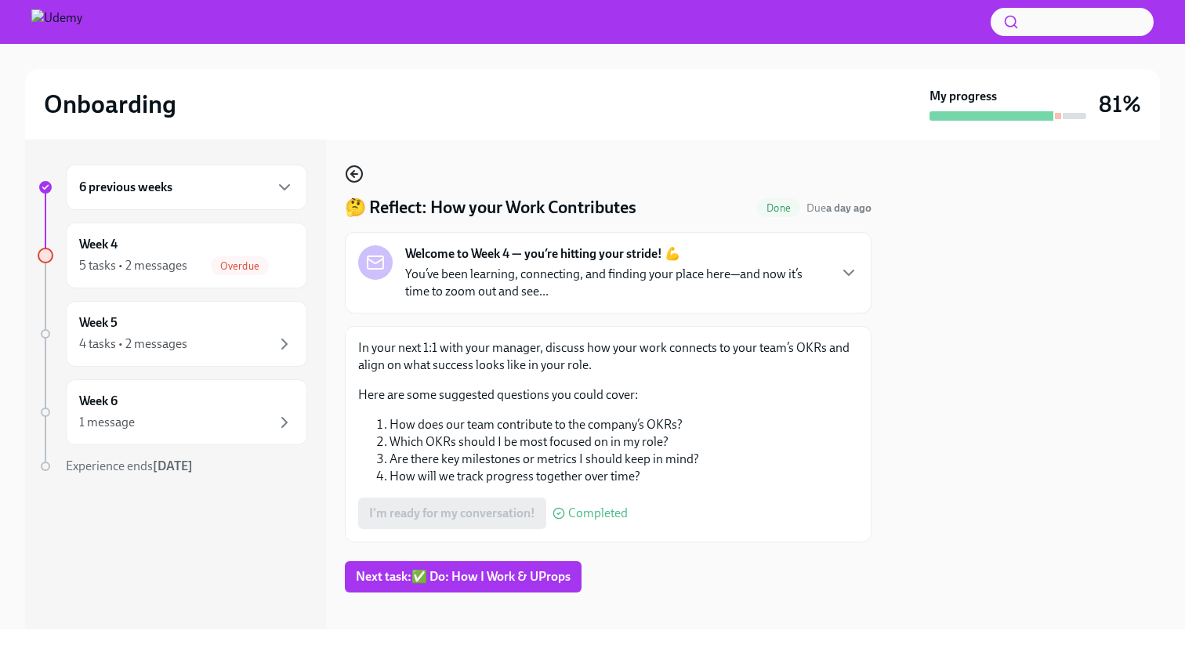
click at [355, 174] on icon "button" at bounding box center [354, 174] width 6 height 0
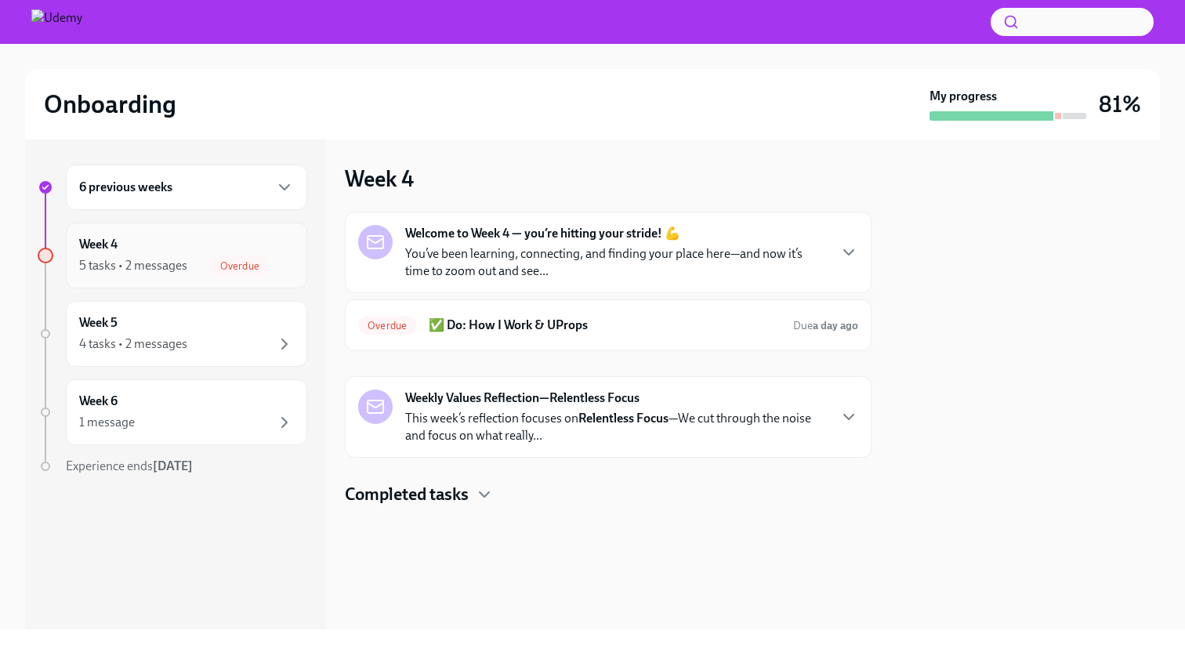
click at [223, 245] on div "Week 4 5 tasks • 2 messages Overdue" at bounding box center [186, 255] width 215 height 39
click at [837, 315] on div "Overdue ✅ Do: How I Work & UProps Due a day ago" at bounding box center [608, 325] width 500 height 25
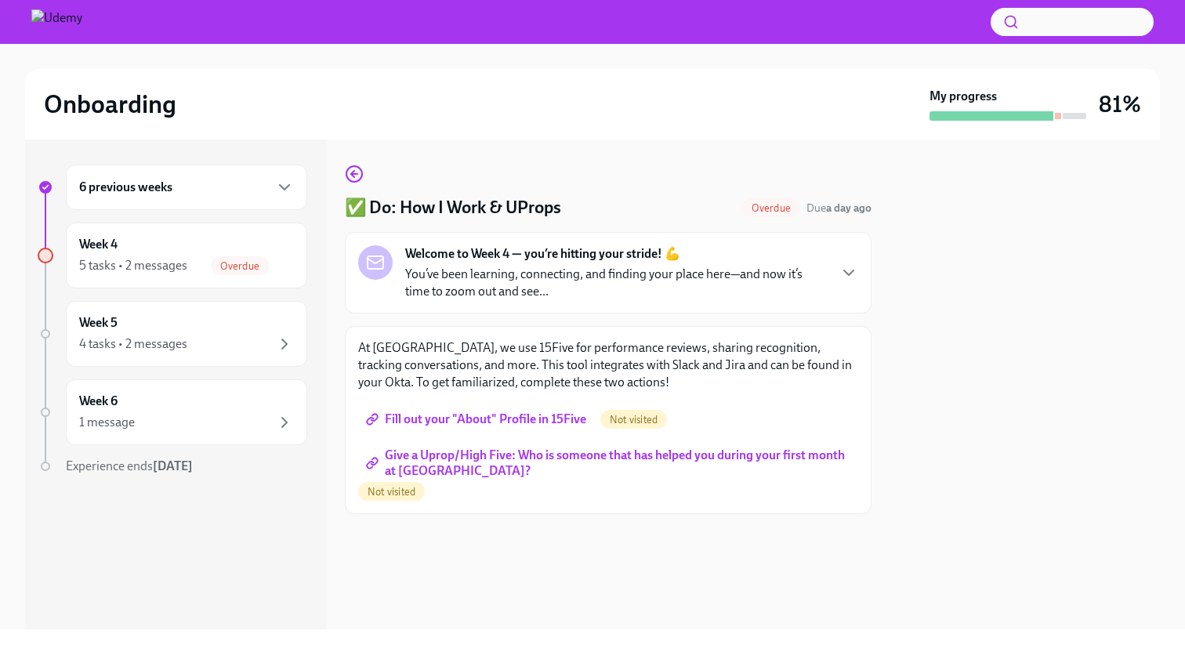
click at [537, 423] on span "Fill out your "About" Profile in 15Five" at bounding box center [477, 419] width 217 height 16
click at [628, 459] on span "Give a Uprop/High Five: Who is someone that has helped you during your first mo…" at bounding box center [608, 463] width 478 height 16
click at [161, 287] on div "Week 4 5 tasks • 2 messages Overdue" at bounding box center [186, 256] width 241 height 66
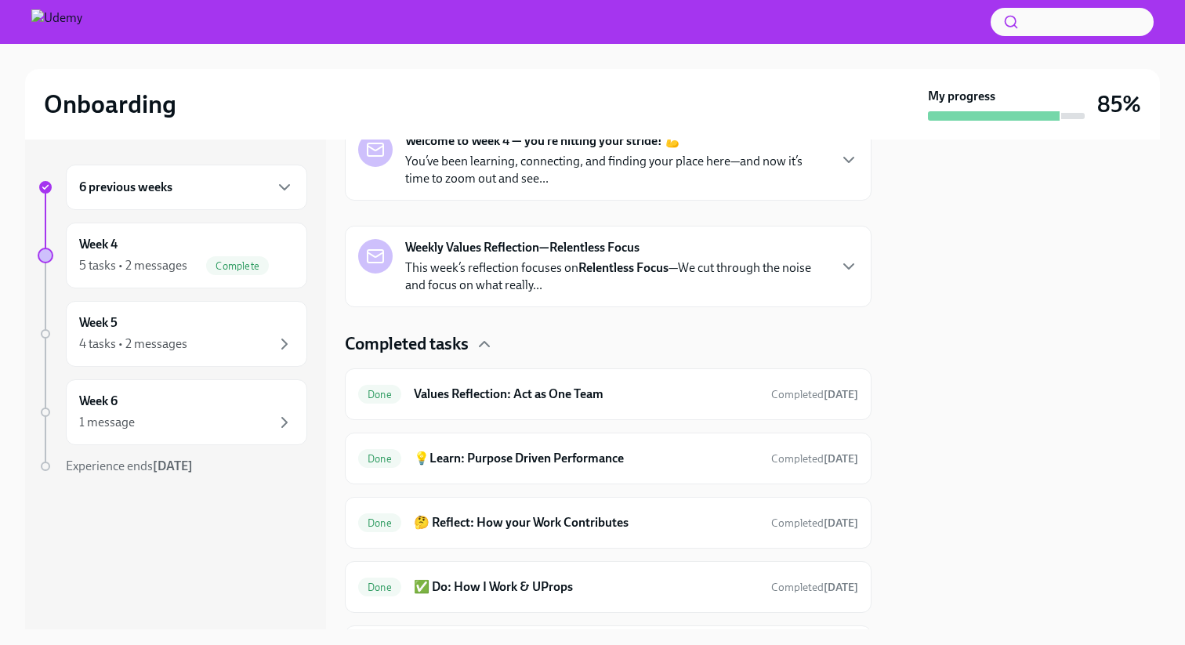
scroll to position [377, 0]
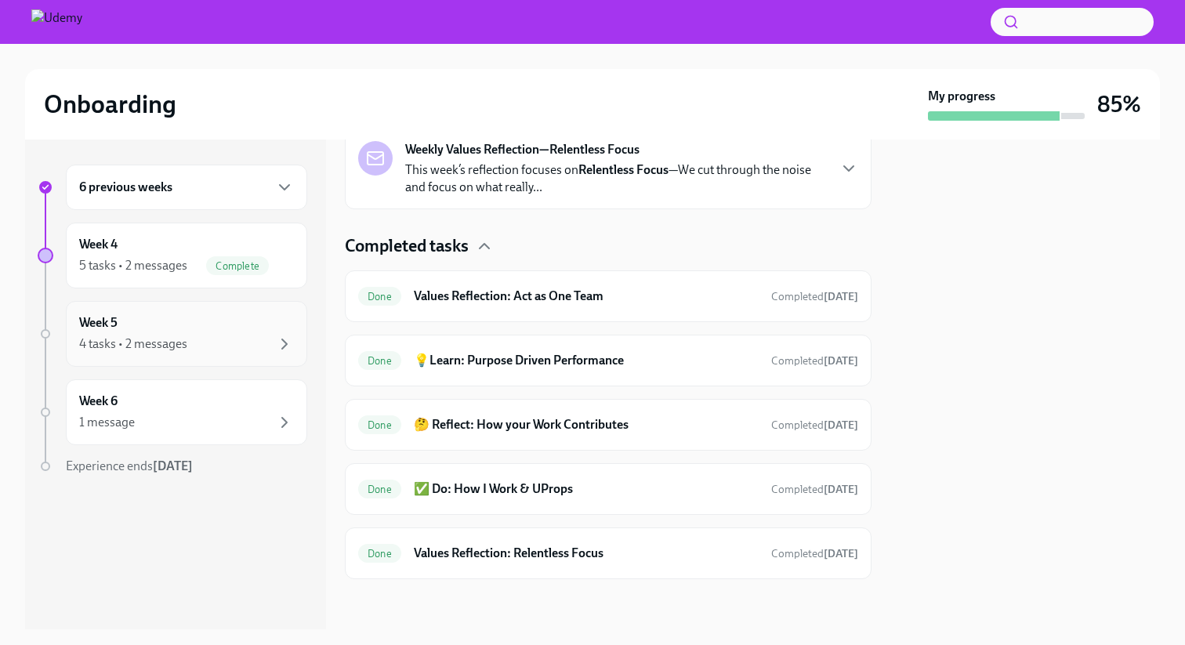
click at [121, 345] on div "4 tasks • 2 messages" at bounding box center [133, 343] width 108 height 17
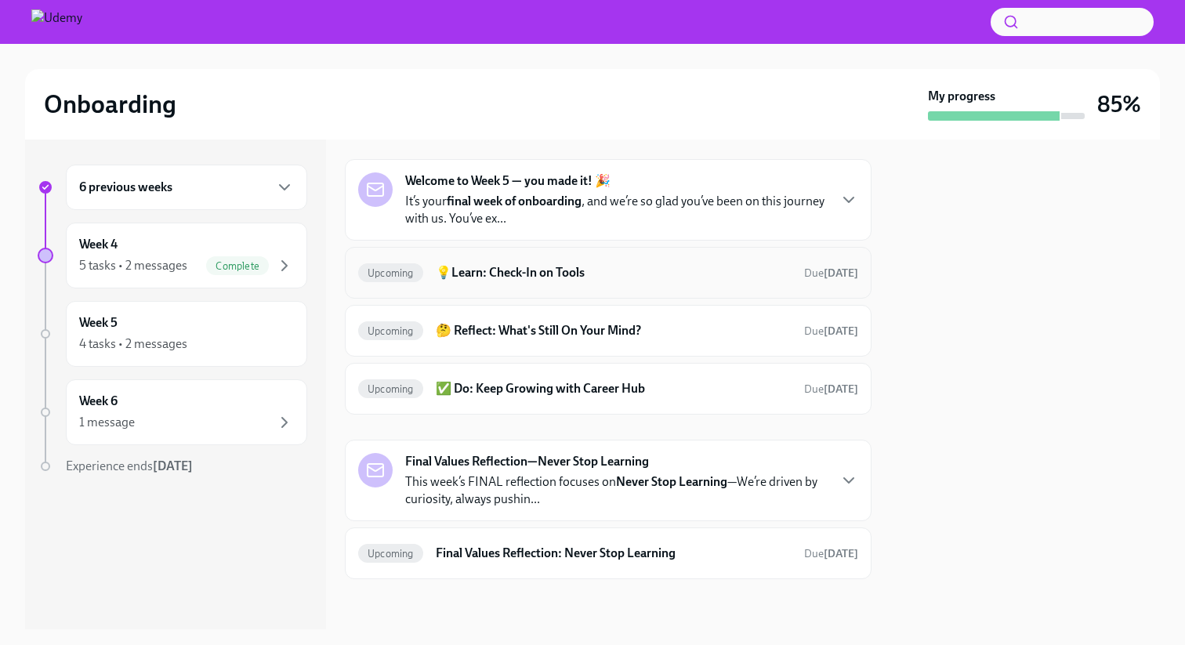
click at [601, 282] on div "Upcoming 💡Learn: Check-In on Tools Due [DATE]" at bounding box center [608, 272] width 500 height 25
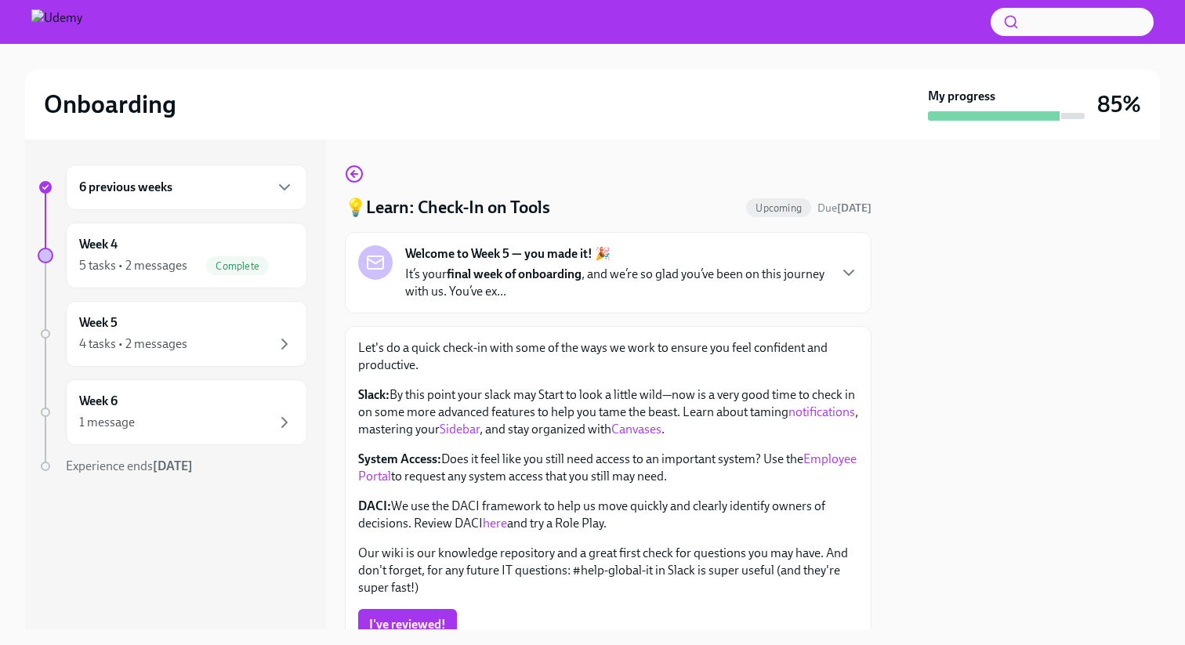
scroll to position [74, 0]
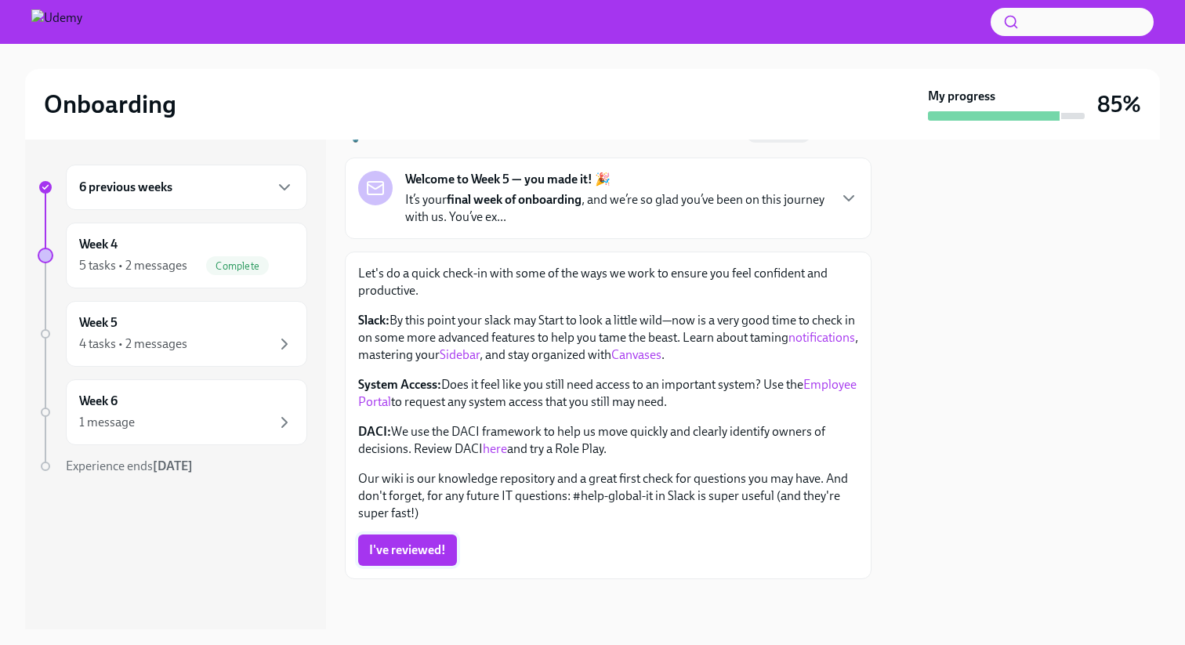
click at [438, 545] on span "I've reviewed!" at bounding box center [407, 550] width 77 height 16
click at [241, 252] on div "Week 4 5 tasks • 2 messages Complete" at bounding box center [186, 255] width 215 height 39
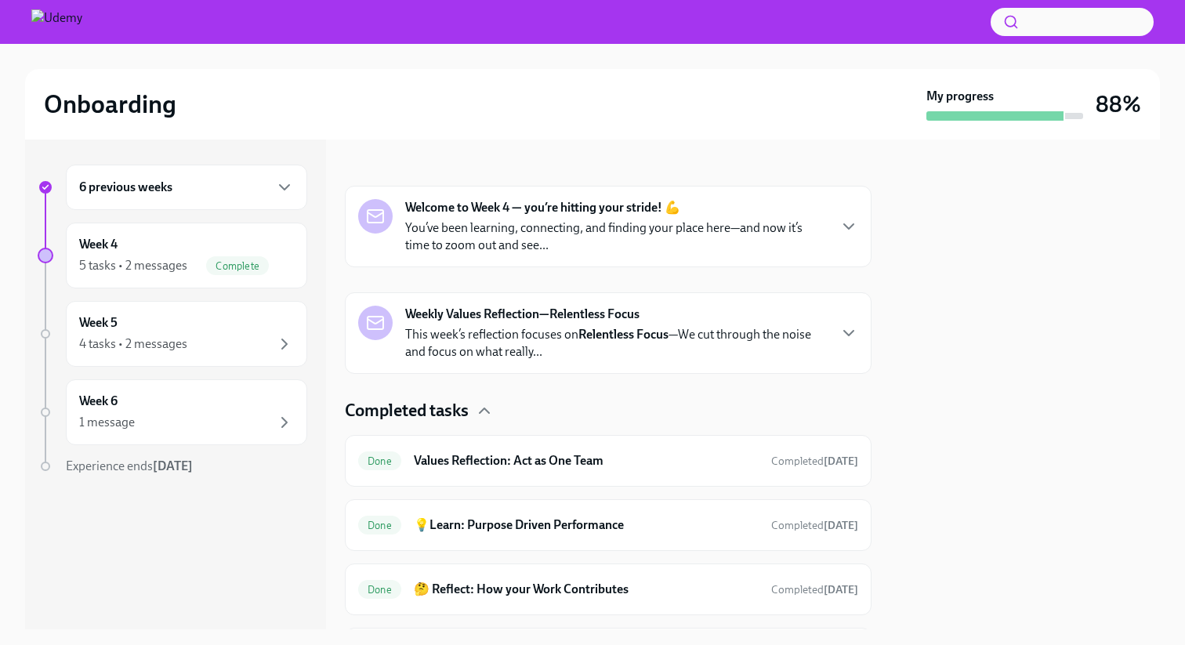
scroll to position [377, 0]
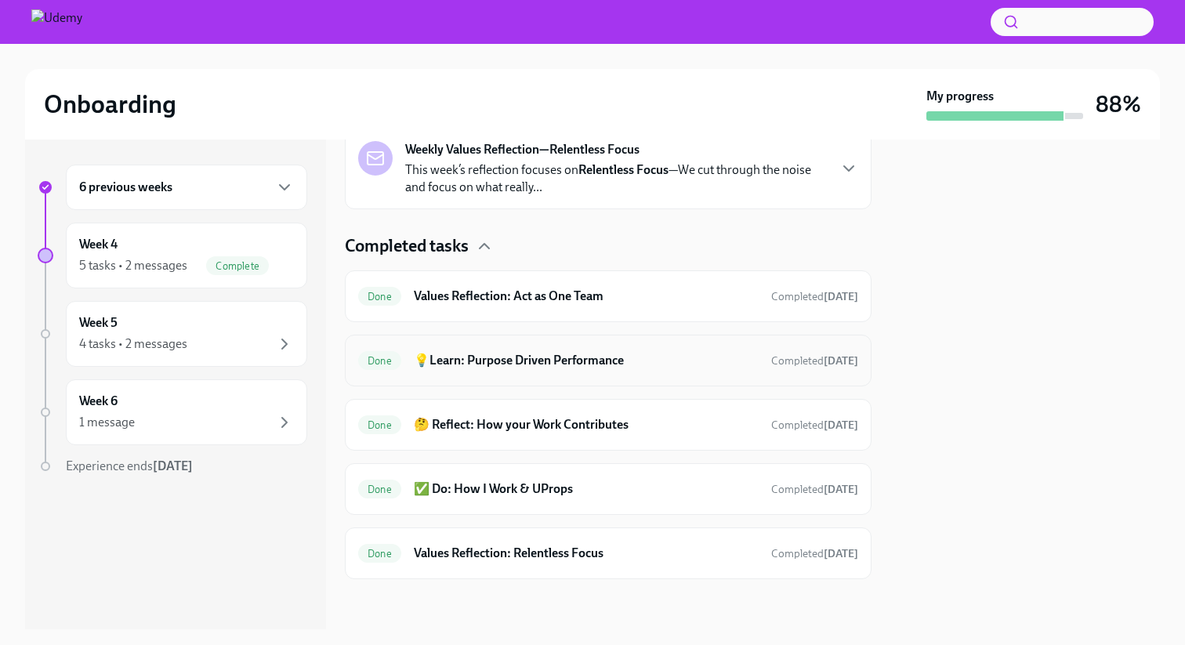
click at [548, 360] on h6 "💡Learn: Purpose Driven Performance" at bounding box center [586, 360] width 345 height 17
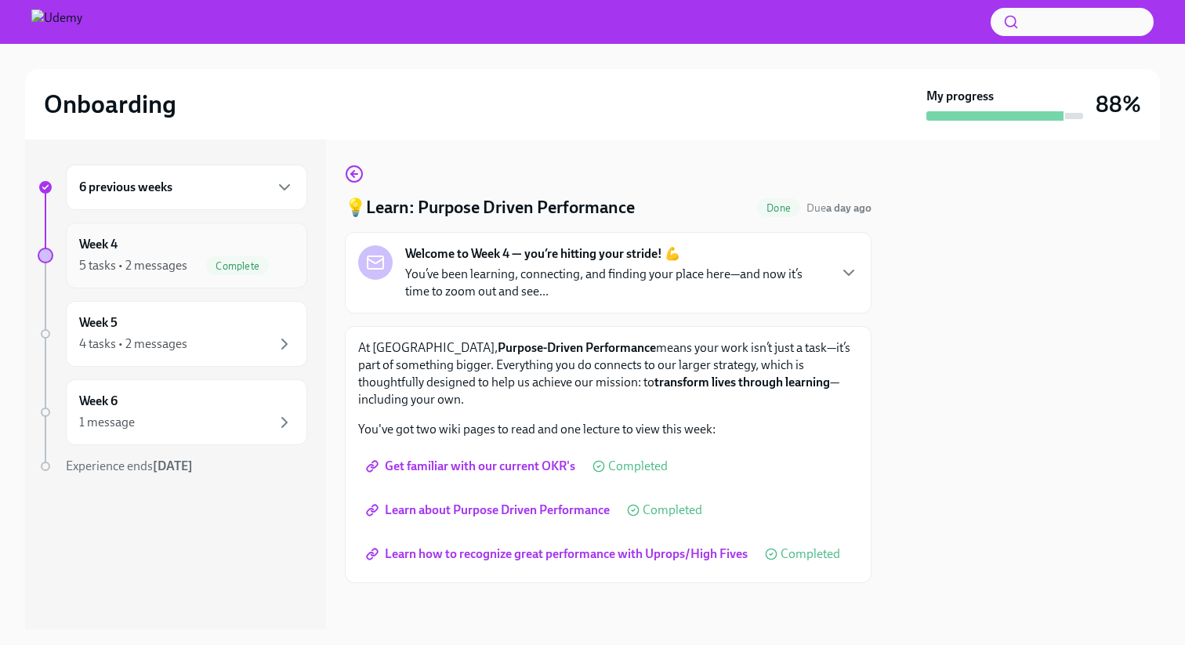
click at [168, 245] on div "Week 4 5 tasks • 2 messages Complete" at bounding box center [186, 255] width 215 height 39
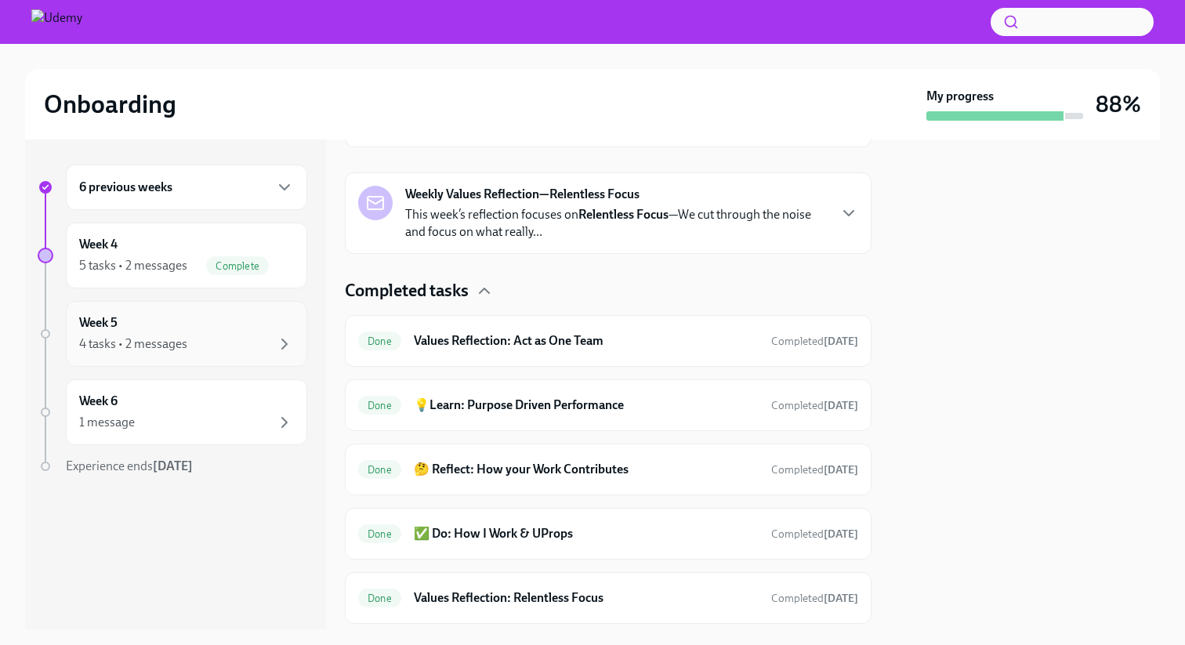
click at [197, 349] on div "4 tasks • 2 messages" at bounding box center [186, 344] width 215 height 19
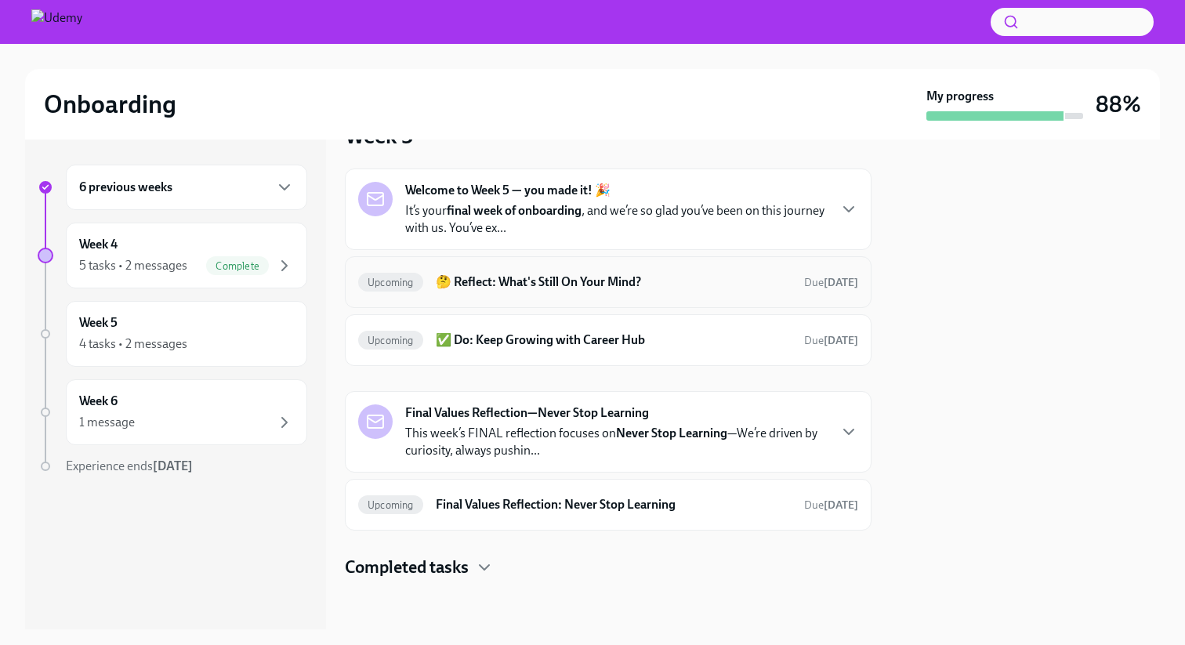
click at [694, 281] on h6 "🤔 Reflect: What's Still On Your Mind?" at bounding box center [614, 281] width 356 height 17
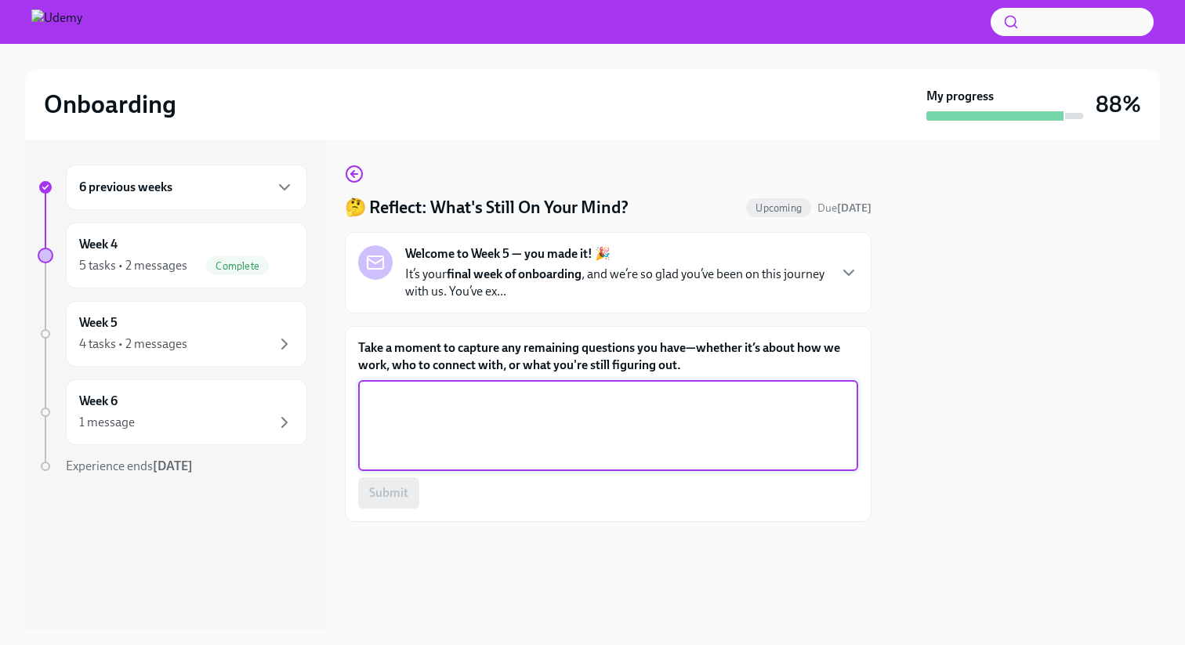
click at [547, 425] on textarea "Take a moment to capture any remaining questions you have—whether it’s about ho…" at bounding box center [607, 425] width 481 height 75
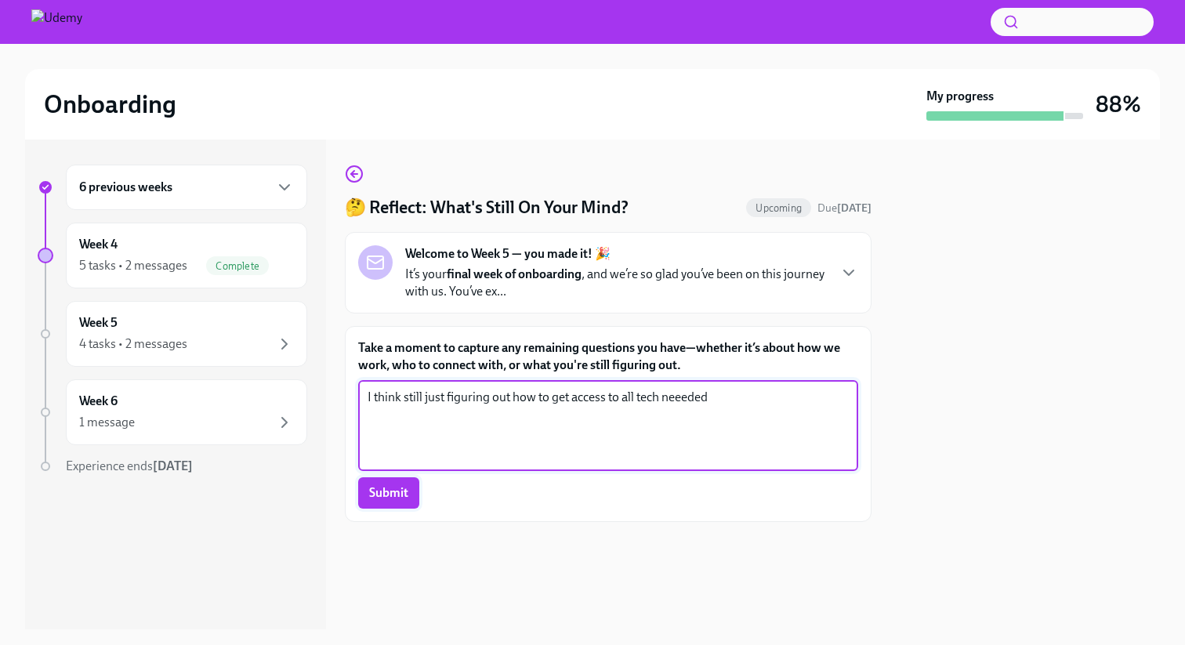
type textarea "I think still just figuring out how to get access to all tech neeeded"
click at [410, 491] on button "Submit" at bounding box center [388, 492] width 61 height 31
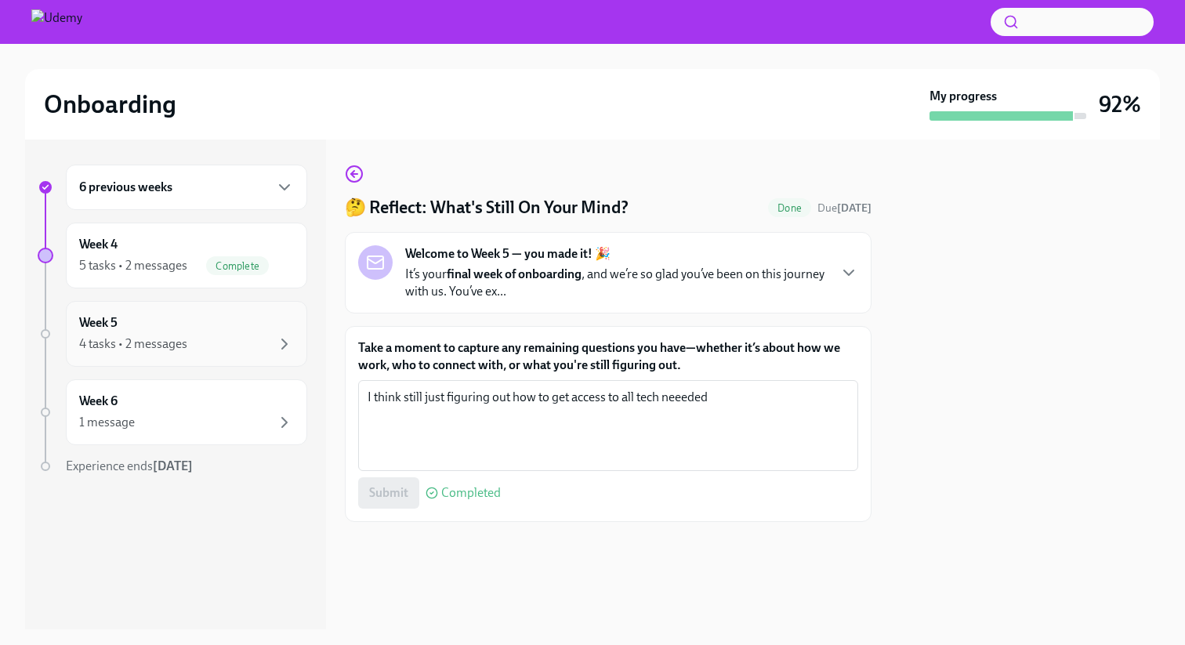
click at [156, 338] on div "4 tasks • 2 messages" at bounding box center [133, 343] width 108 height 17
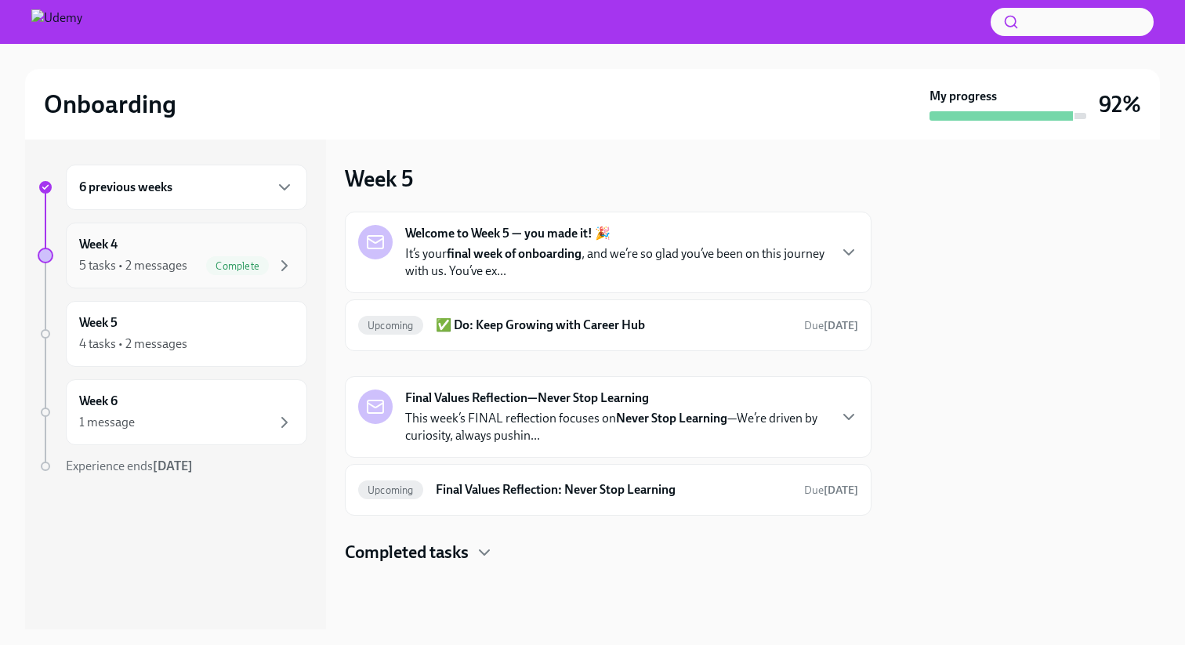
click at [169, 286] on div "Week 4 5 tasks • 2 messages Complete" at bounding box center [186, 256] width 241 height 66
